Goal: Use online tool/utility: Use online tool/utility

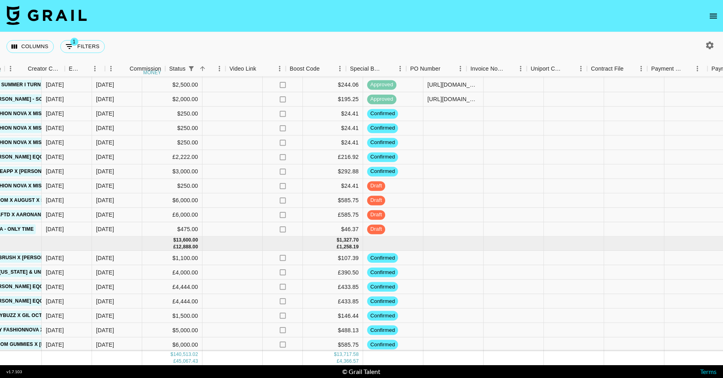
scroll to position [1442, 841]
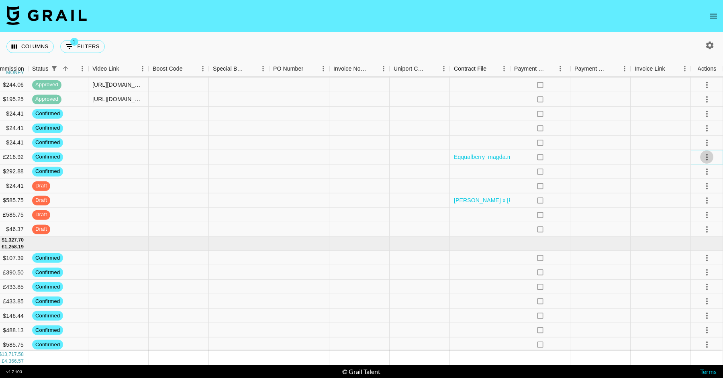
click at [708, 155] on icon "select merge strategy" at bounding box center [707, 157] width 10 height 10
click at [701, 190] on li "Draft Created" at bounding box center [696, 189] width 52 height 14
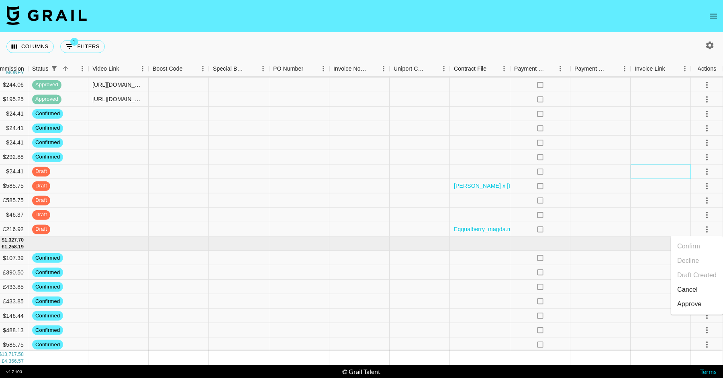
click at [656, 165] on div at bounding box center [660, 172] width 60 height 14
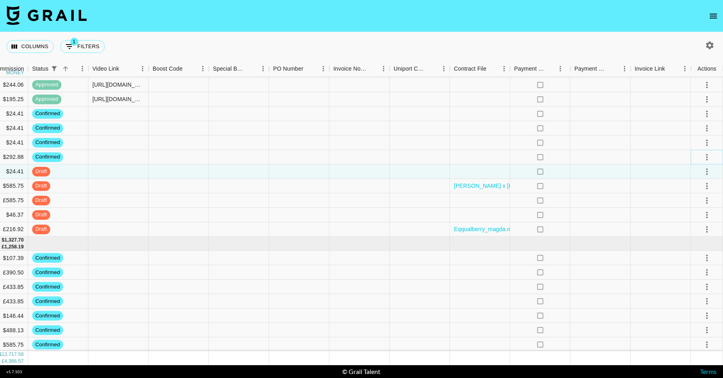
click at [700, 156] on button "select merge strategy" at bounding box center [707, 157] width 14 height 14
click at [693, 206] on li "Draft Created" at bounding box center [696, 203] width 52 height 14
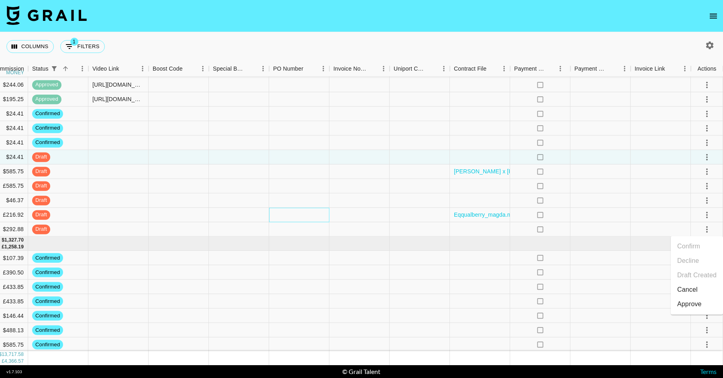
click at [292, 216] on div at bounding box center [299, 215] width 60 height 14
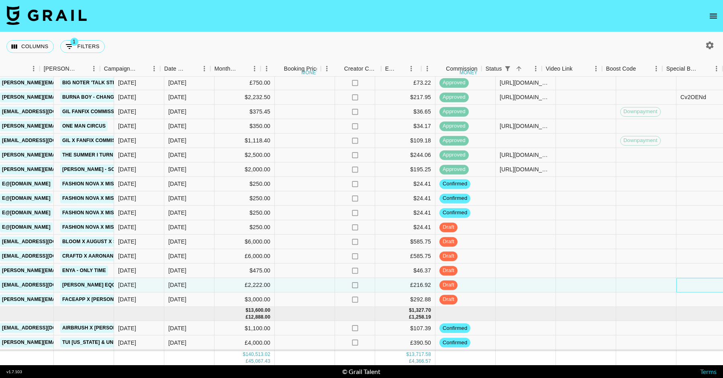
scroll to position [1372, 441]
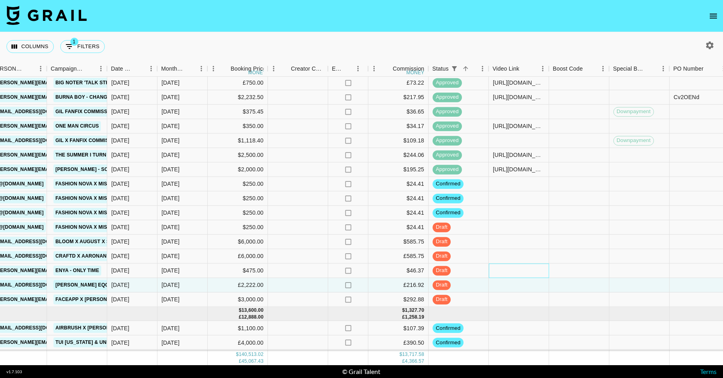
click at [501, 268] on div at bounding box center [519, 271] width 60 height 14
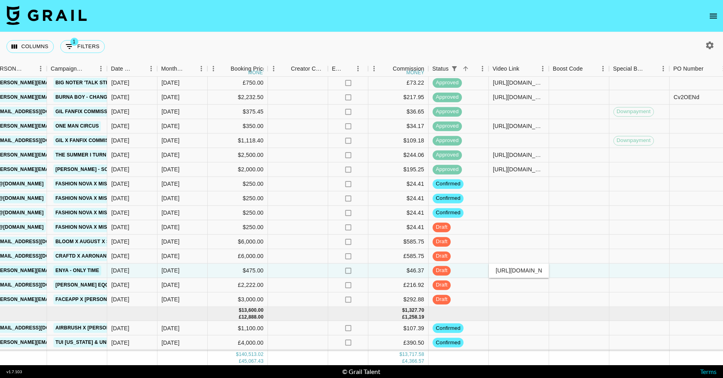
scroll to position [0, 143]
type input "[URL][DOMAIN_NAME]"
click at [503, 241] on div at bounding box center [519, 242] width 60 height 14
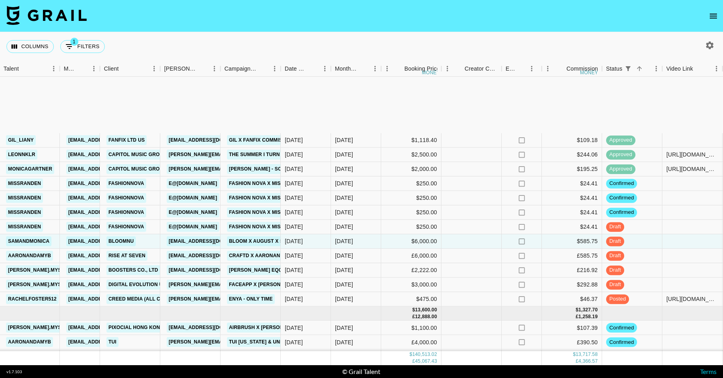
scroll to position [1511, 267]
